Goal: Book appointment/travel/reservation

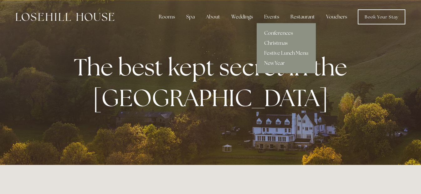
click at [274, 63] on link "New Year" at bounding box center [286, 63] width 59 height 10
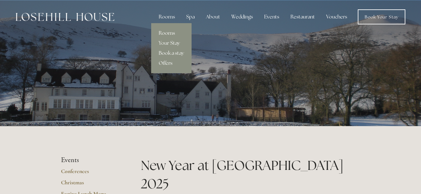
click at [167, 32] on link "Rooms" at bounding box center [171, 33] width 40 height 10
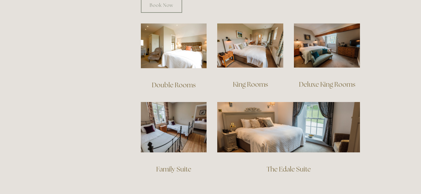
scroll to position [431, 0]
